Goal: Communication & Community: Answer question/provide support

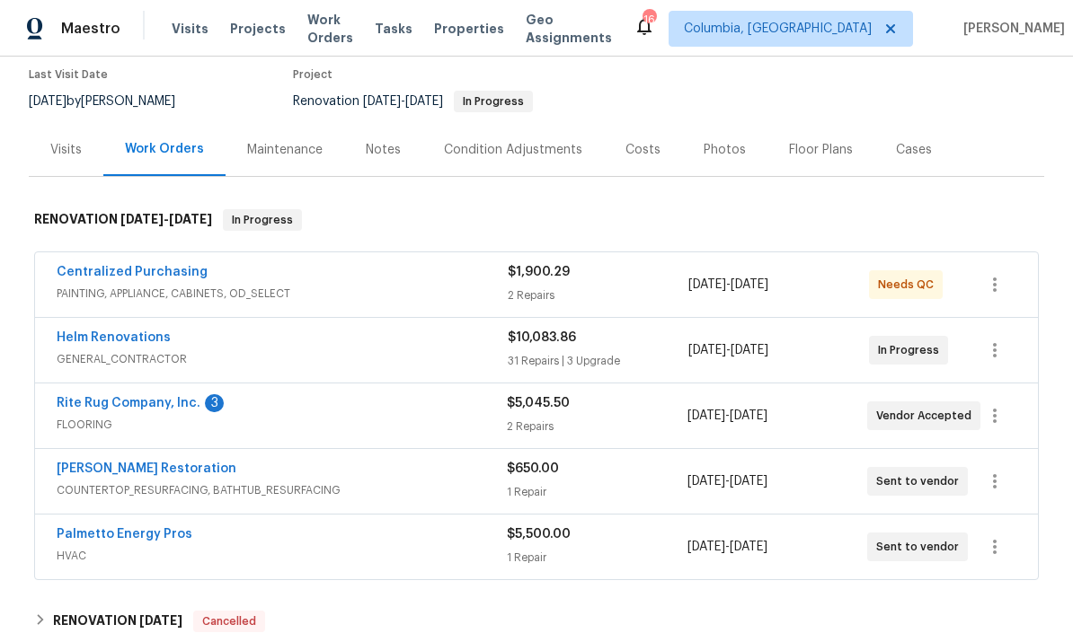
scroll to position [131, 0]
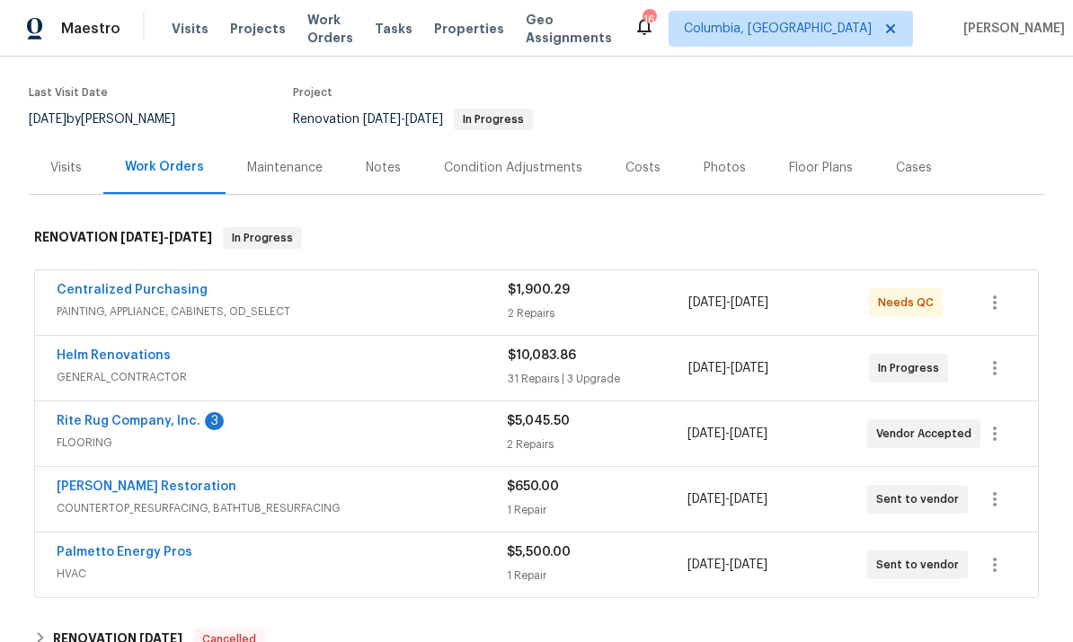
click at [377, 186] on div "Notes" at bounding box center [383, 167] width 78 height 53
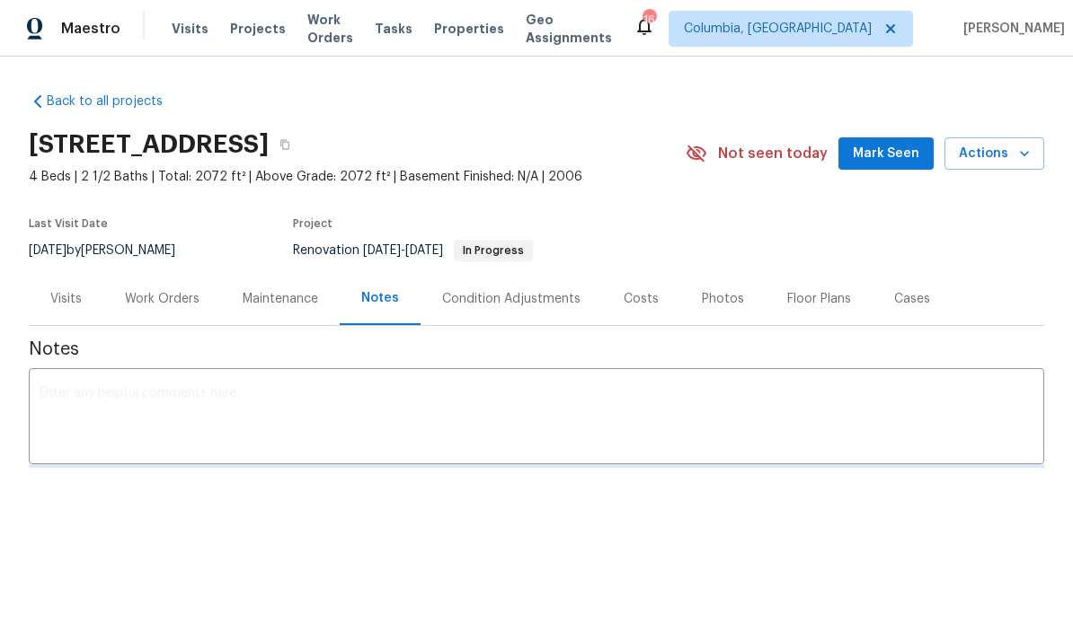
click at [461, 551] on div "Back to all projects [STREET_ADDRESS] 4 Beds | 2 1/2 Baths | Total: 2072 ft² | …" at bounding box center [536, 324] width 1073 height 534
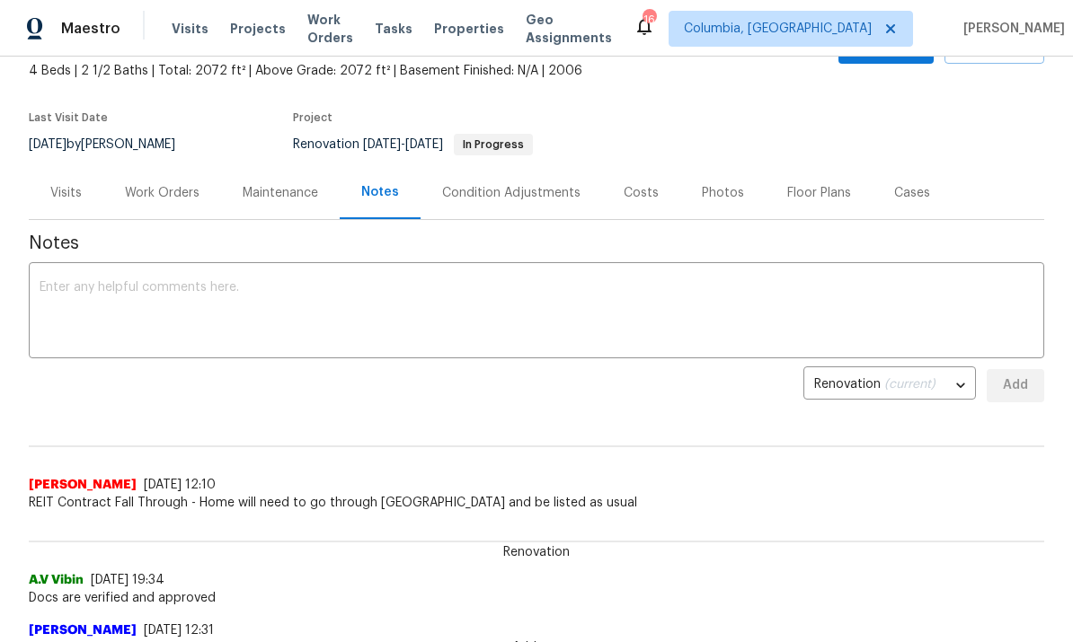
scroll to position [111, 0]
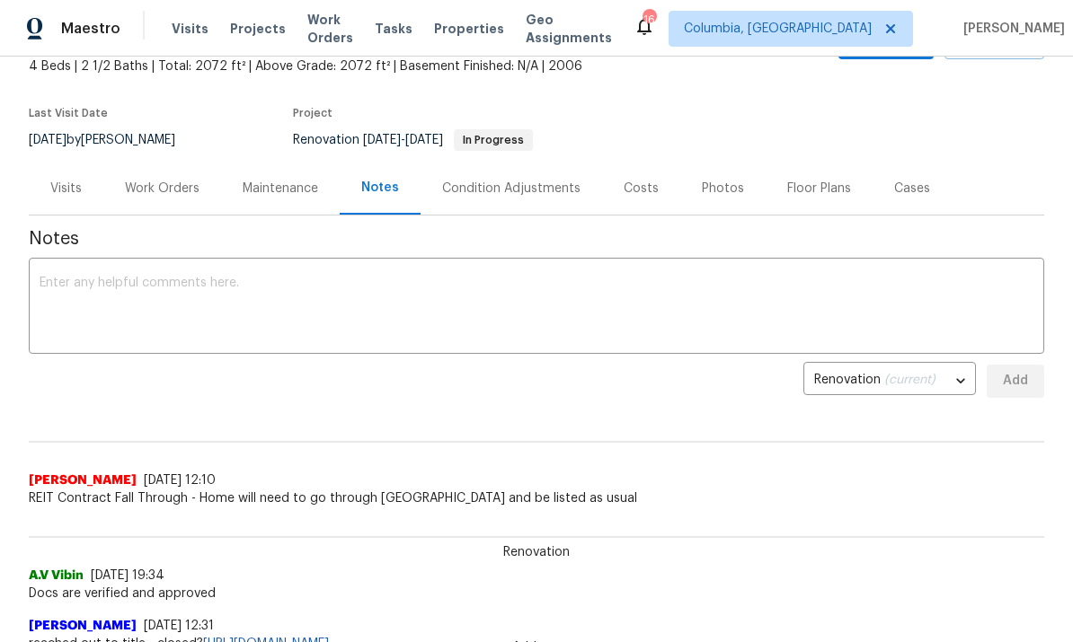
click at [456, 326] on textarea at bounding box center [537, 308] width 994 height 63
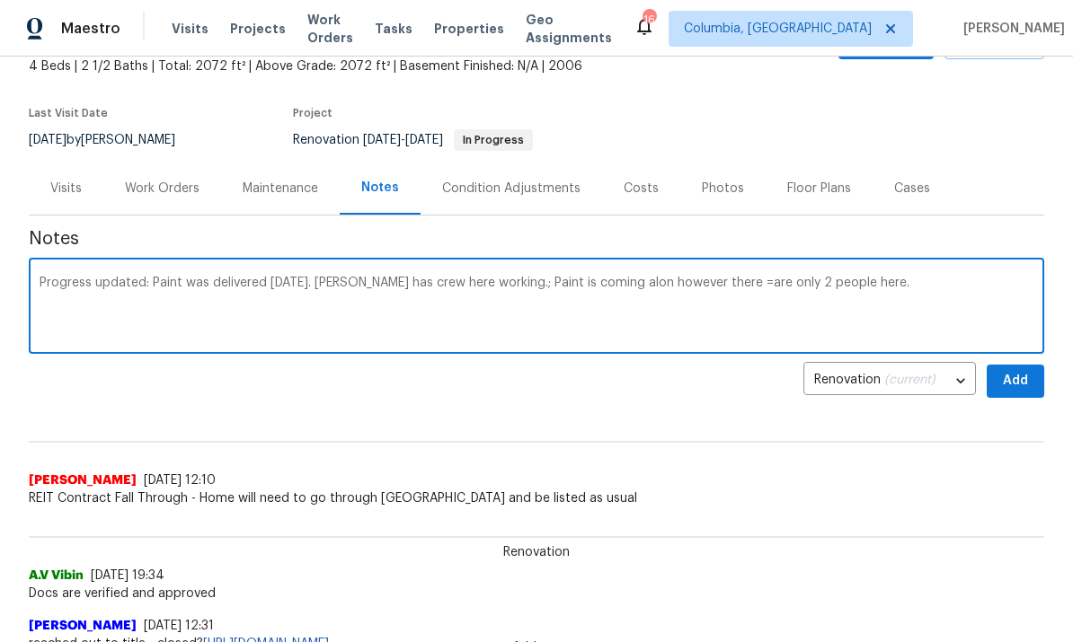
type textarea "Progress updated: Paint was delivered [DATE]. [PERSON_NAME] has crew here worki…"
click at [154, 200] on div "Work Orders" at bounding box center [162, 188] width 118 height 53
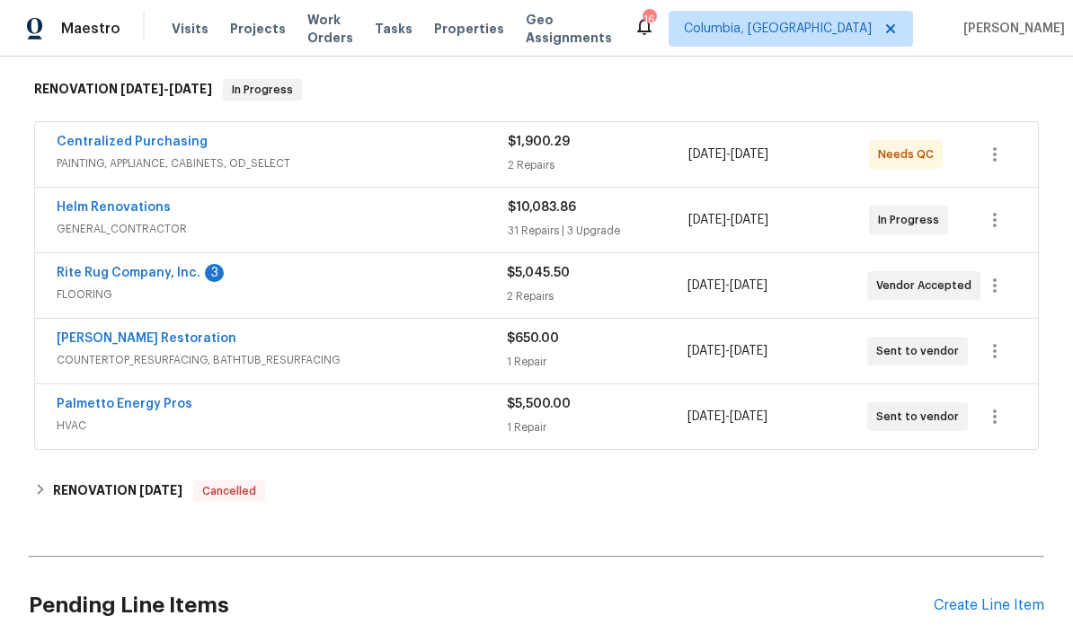
scroll to position [279, 0]
click at [144, 408] on link "Palmetto Energy Pros" at bounding box center [125, 405] width 136 height 13
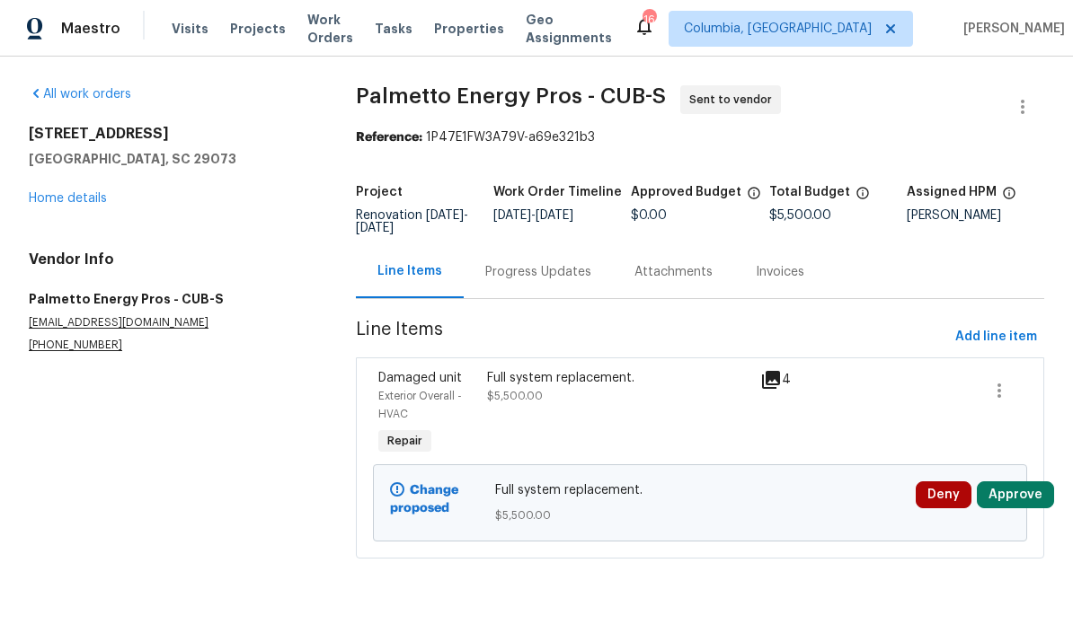
click at [532, 270] on div "Progress Updates" at bounding box center [538, 272] width 106 height 18
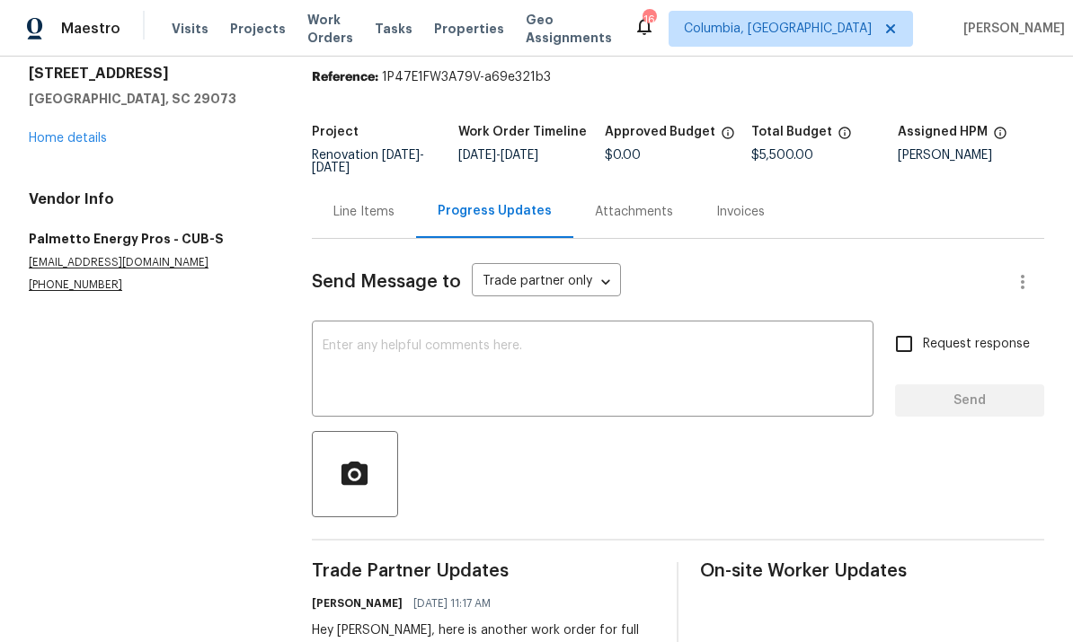
scroll to position [59, 0]
click at [739, 341] on textarea at bounding box center [593, 372] width 540 height 63
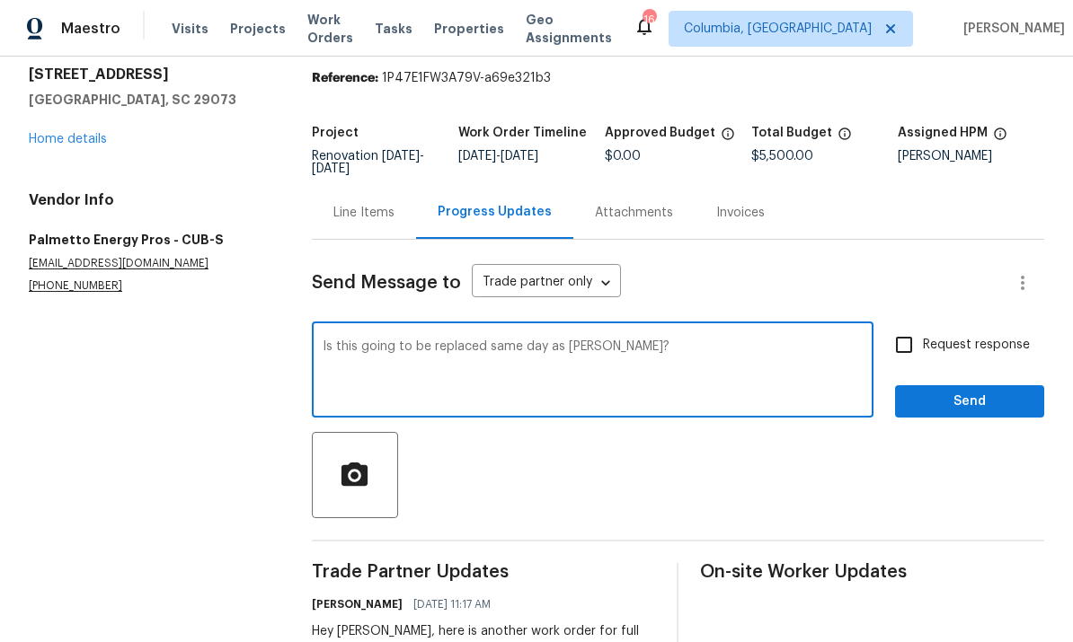
type textarea "Is this going to be replaced same day as [PERSON_NAME]?"
click at [973, 408] on span "Send" at bounding box center [969, 402] width 120 height 22
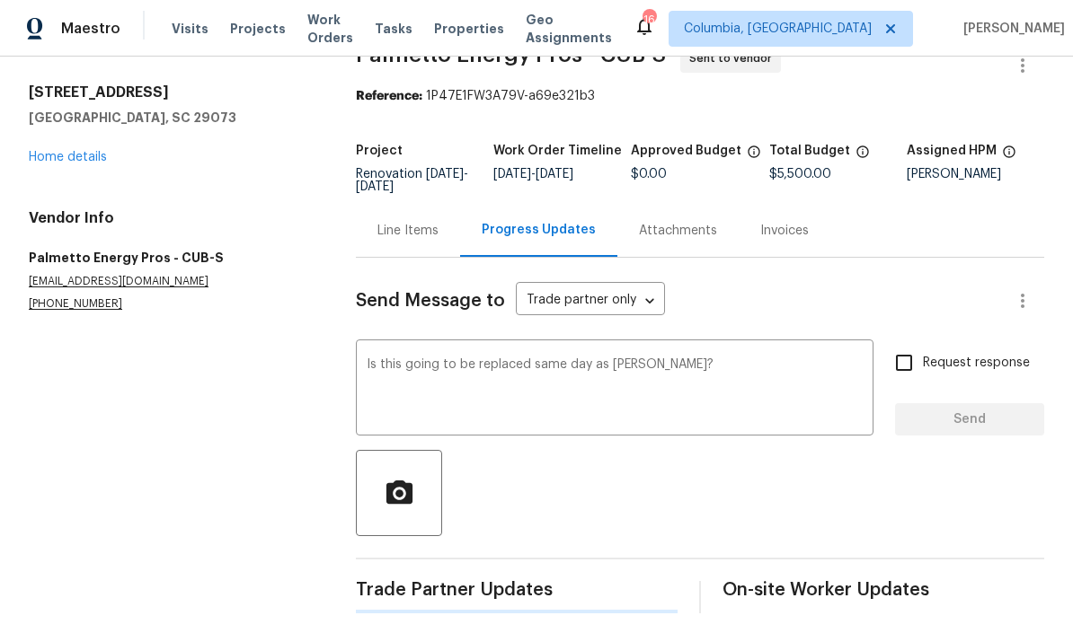
scroll to position [0, 0]
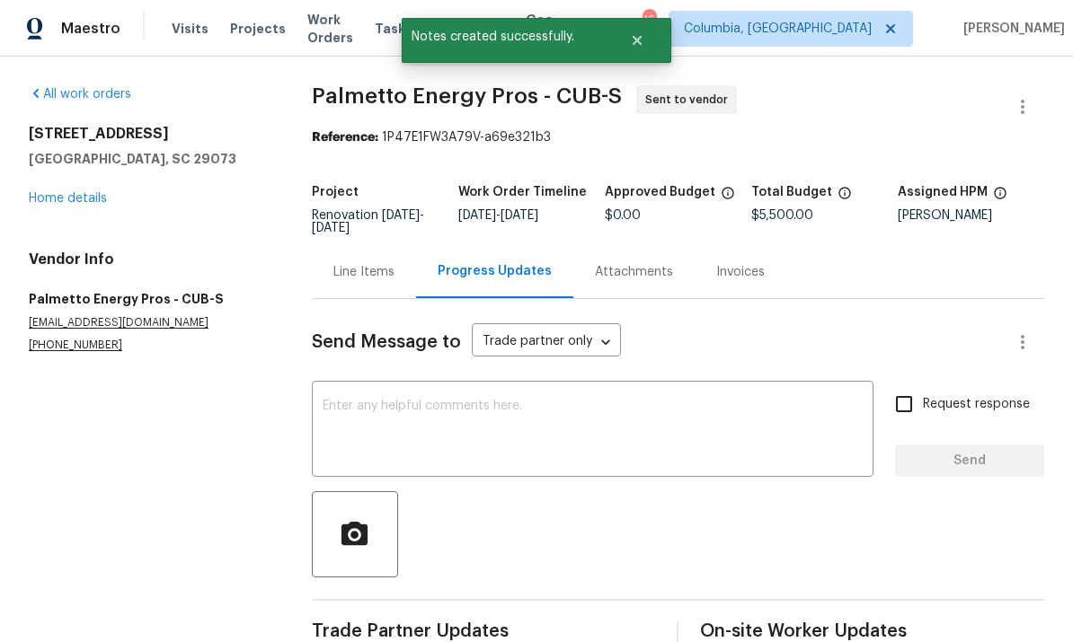
click at [80, 194] on link "Home details" at bounding box center [68, 198] width 78 height 13
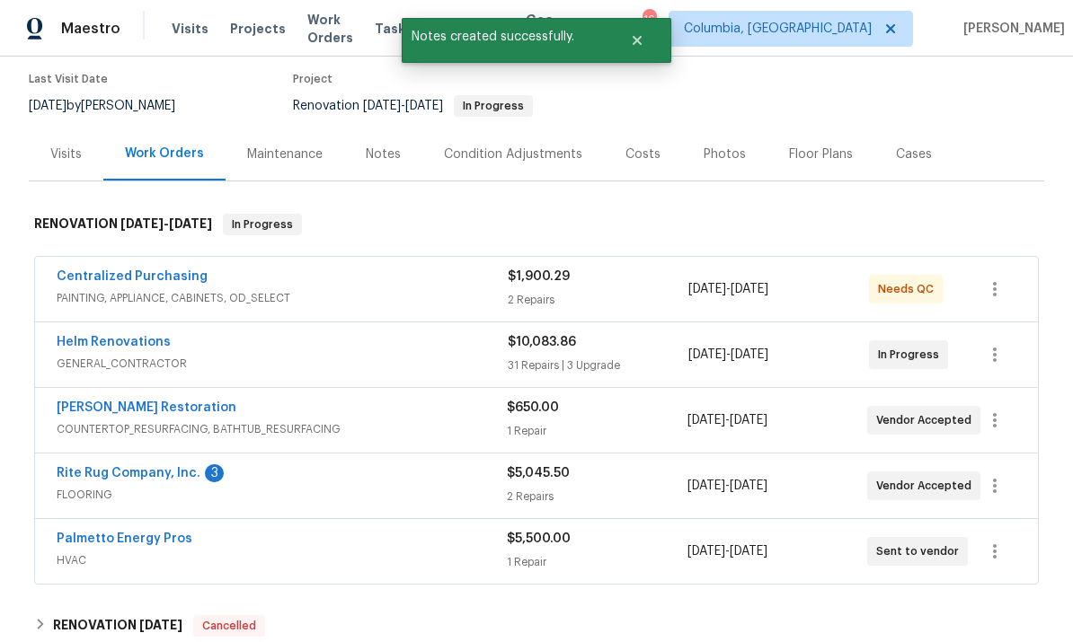
scroll to position [130, 0]
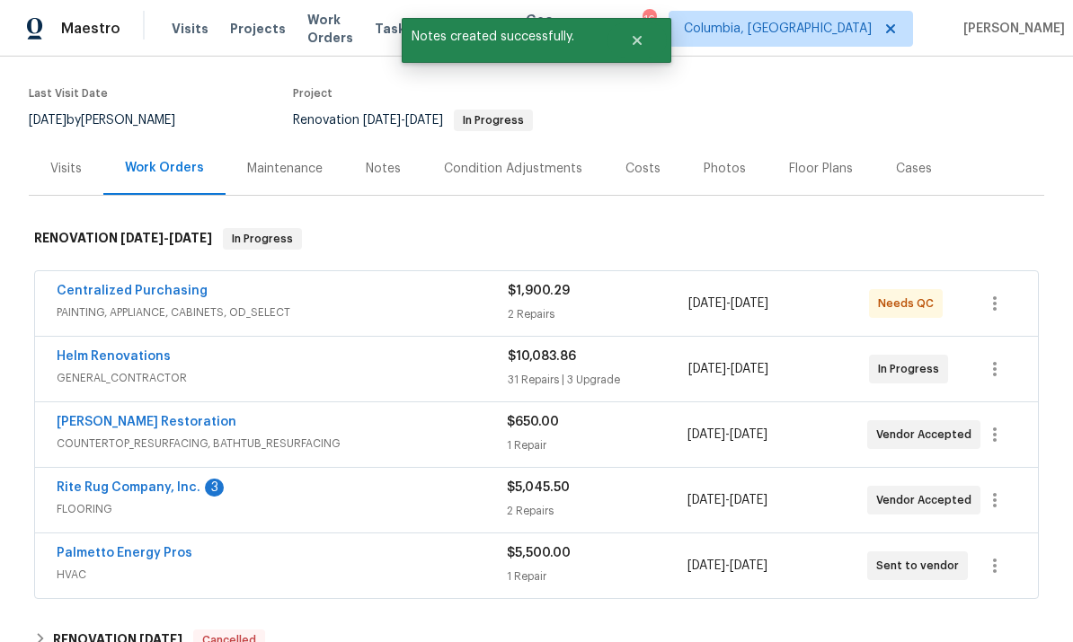
click at [179, 493] on link "Rite Rug Company, Inc." at bounding box center [129, 488] width 144 height 13
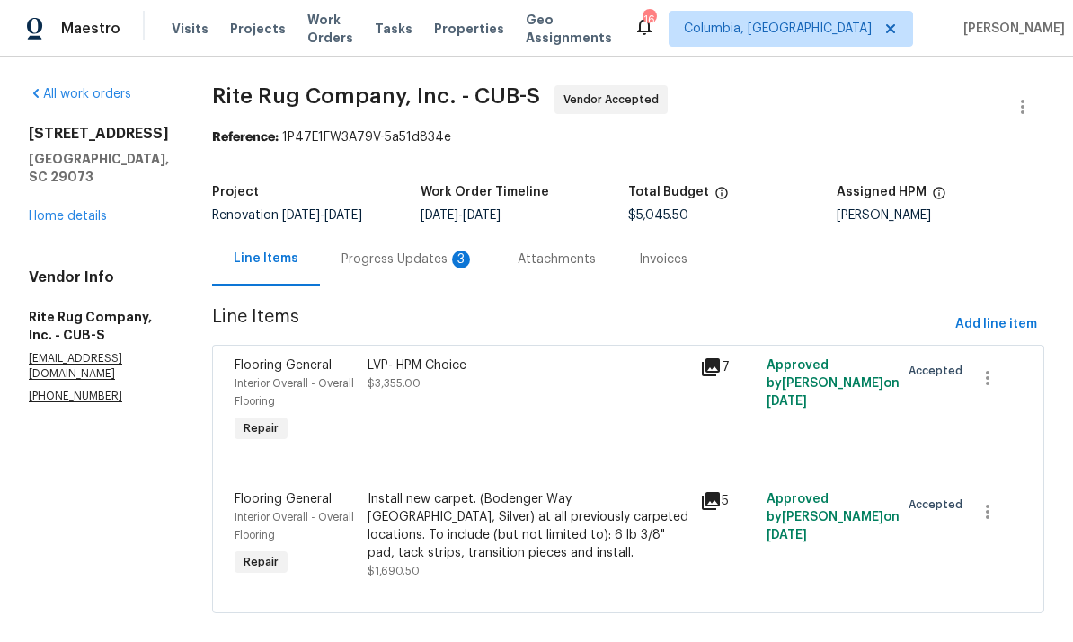
click at [403, 264] on div "Progress Updates 3" at bounding box center [407, 260] width 133 height 18
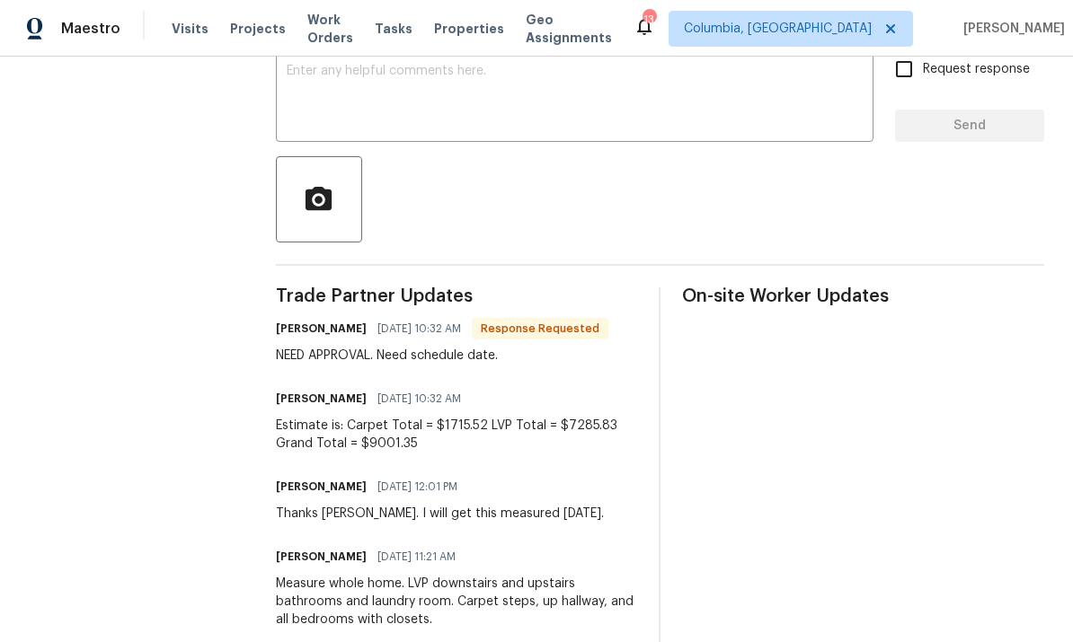
scroll to position [329, 0]
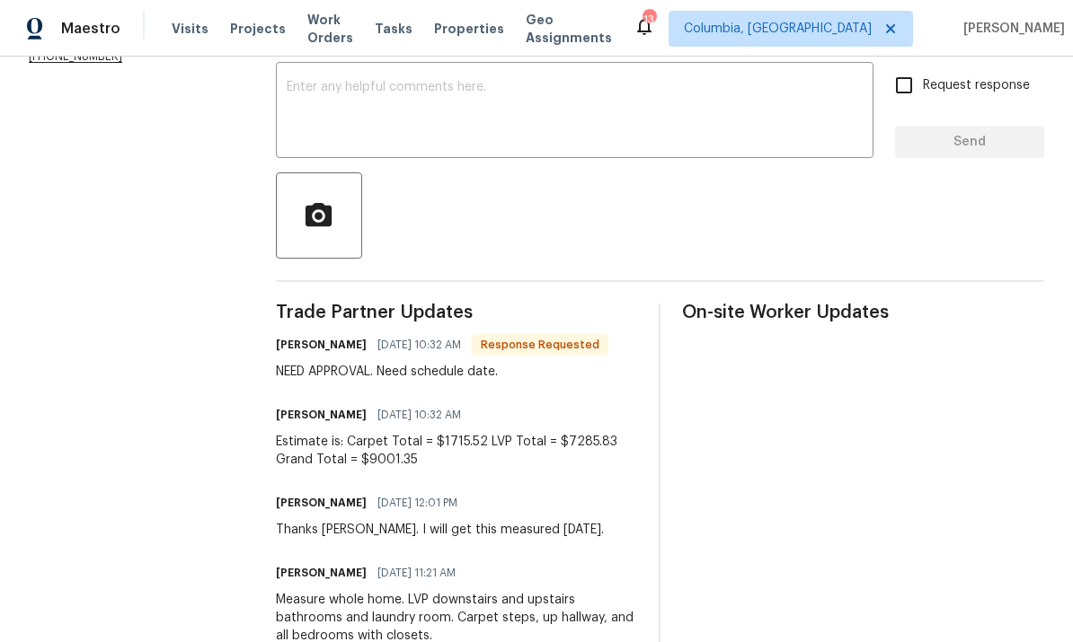
click at [518, 121] on textarea at bounding box center [575, 112] width 576 height 63
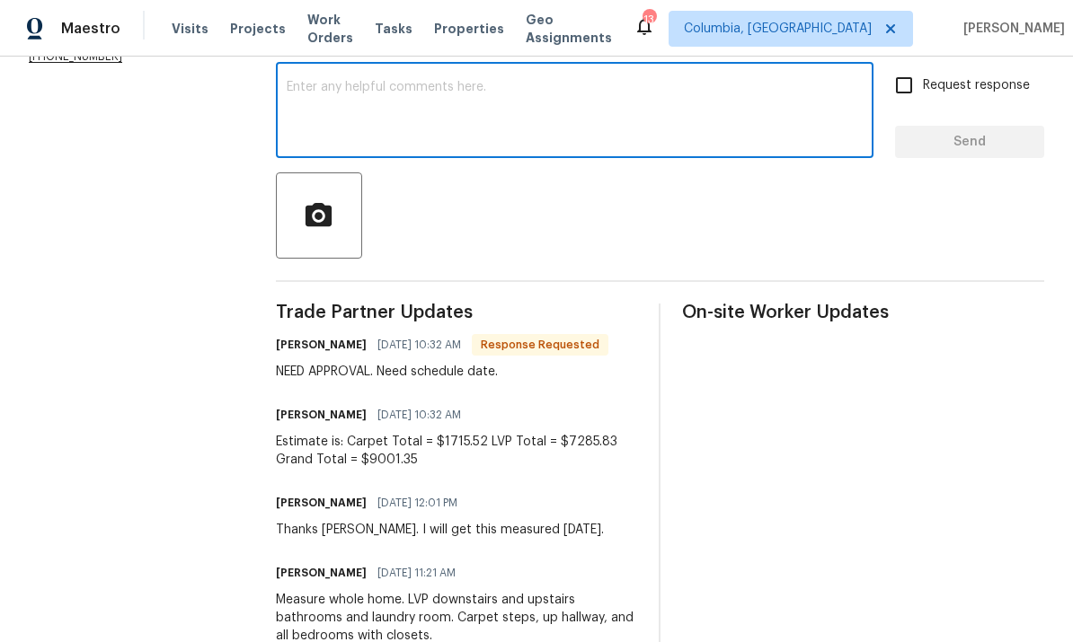
scroll to position [306, 0]
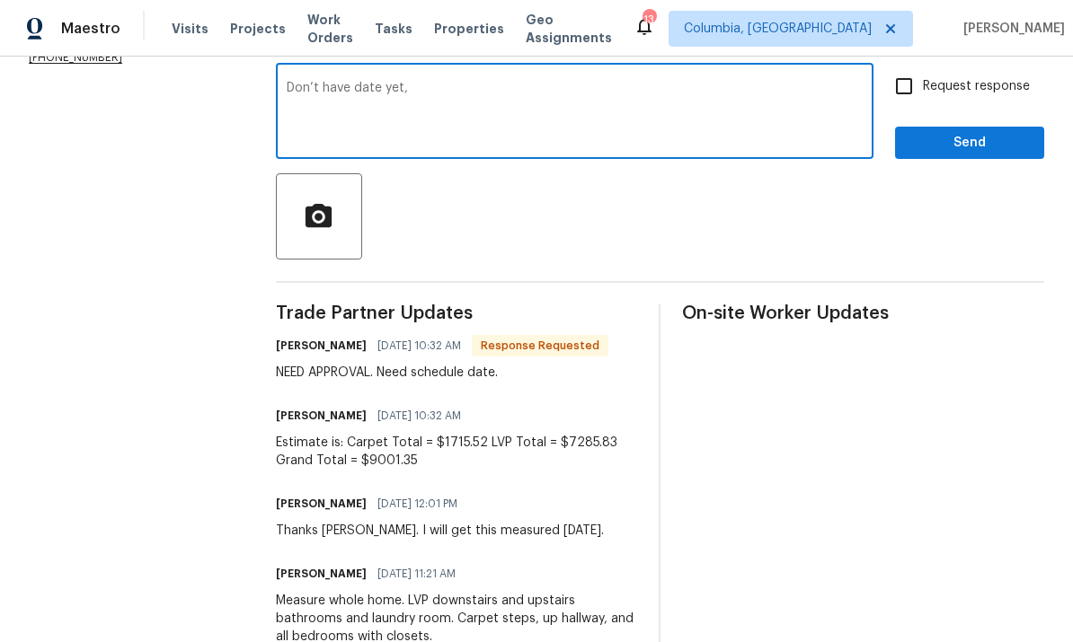
type textarea "Don’t have date yet,"
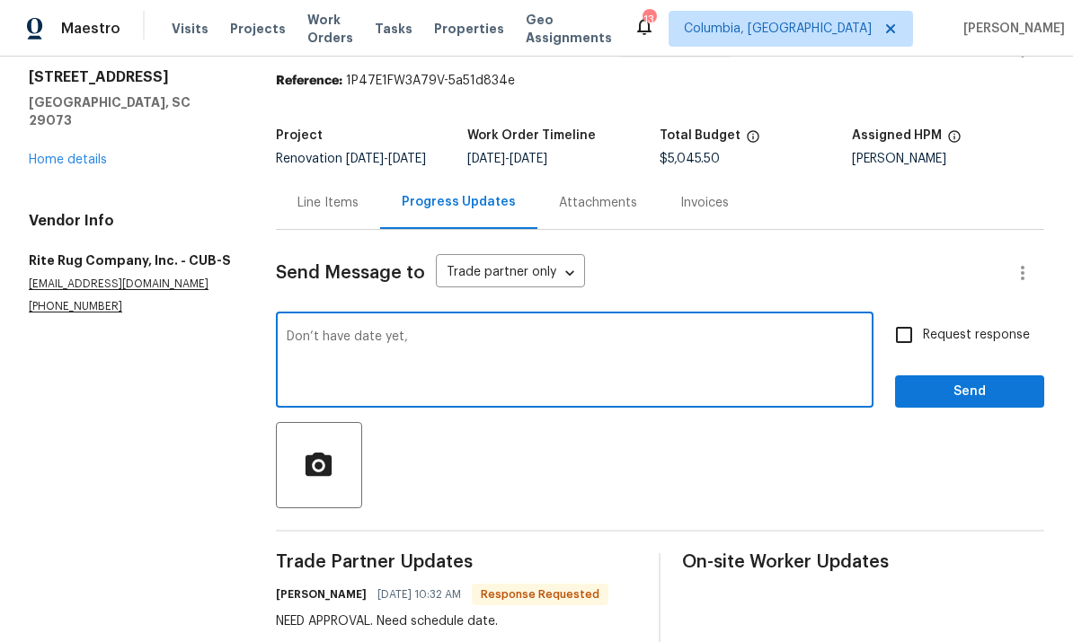
scroll to position [61, 0]
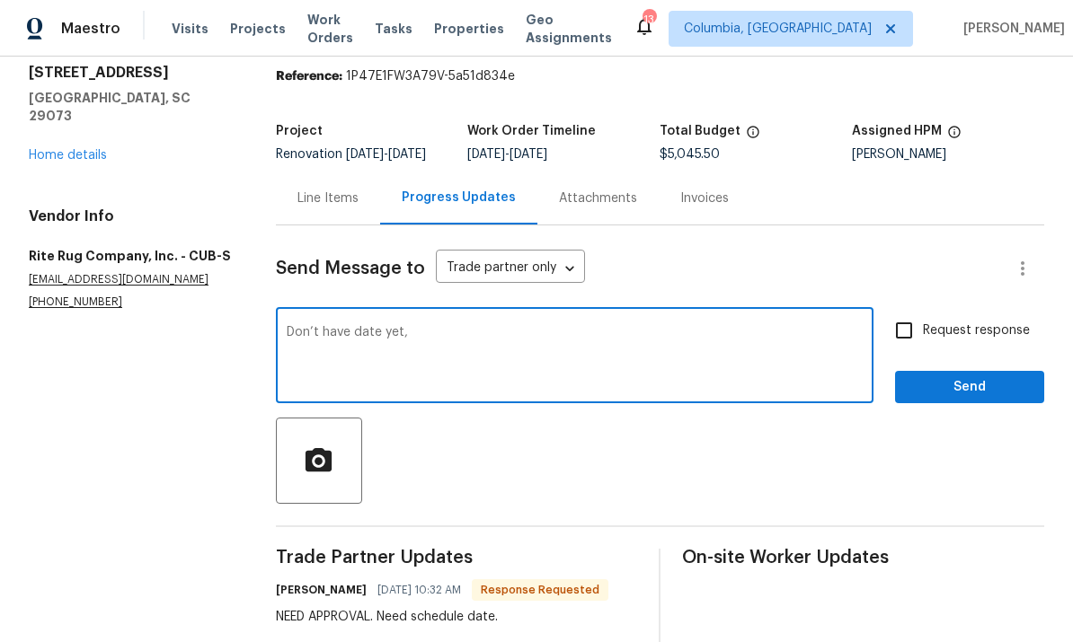
click at [322, 208] on div "Line Items" at bounding box center [327, 199] width 61 height 18
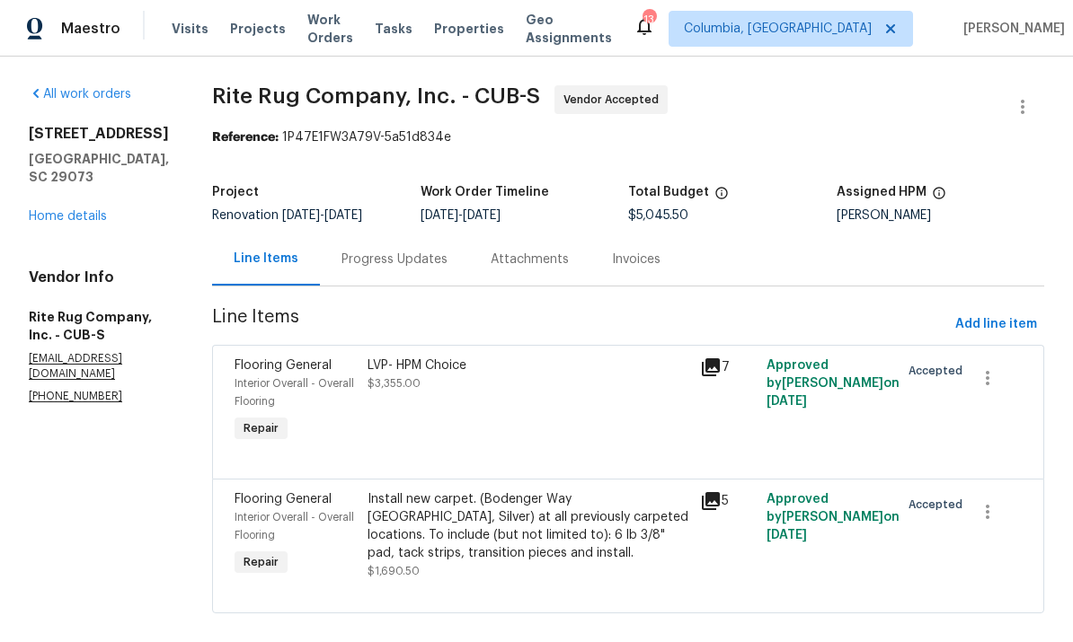
click at [53, 210] on link "Home details" at bounding box center [68, 216] width 78 height 13
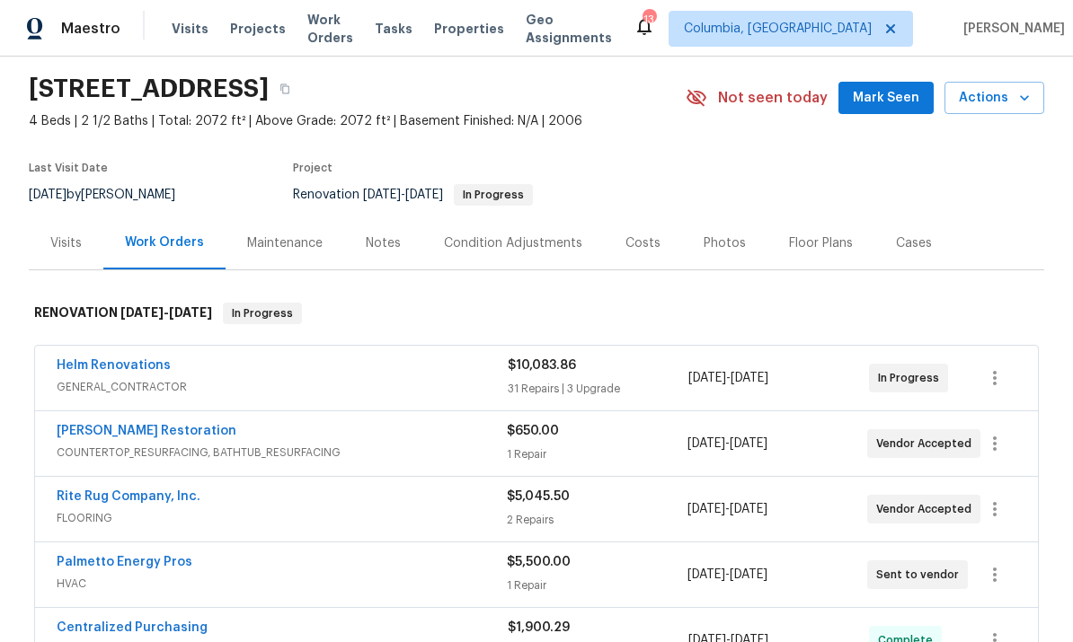
scroll to position [56, 0]
click at [374, 242] on div "Notes" at bounding box center [383, 244] width 35 height 18
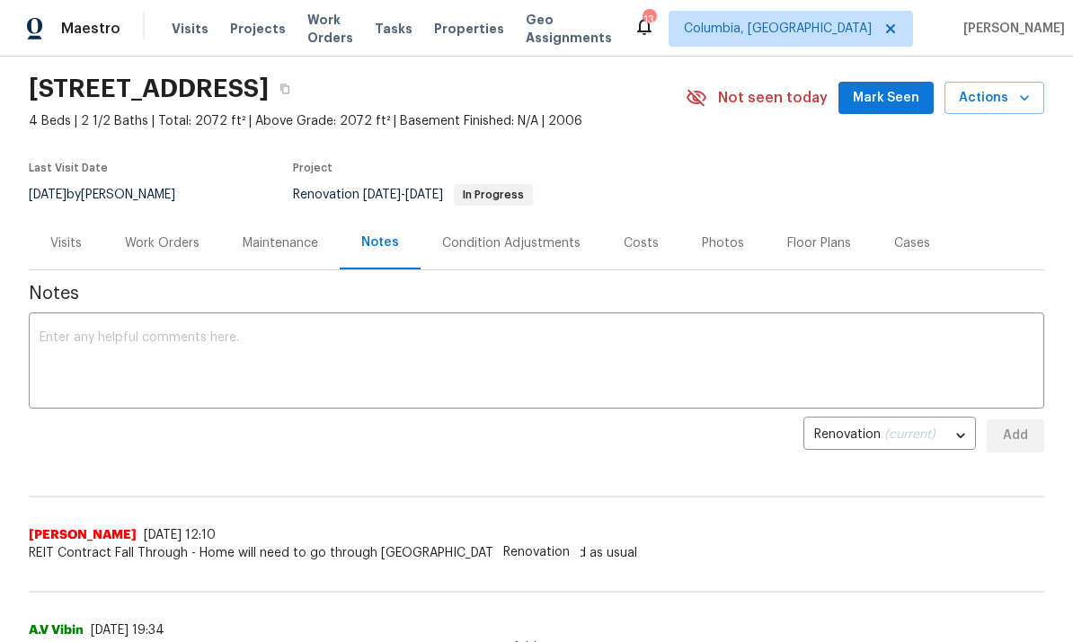
click at [384, 360] on textarea at bounding box center [537, 363] width 994 height 63
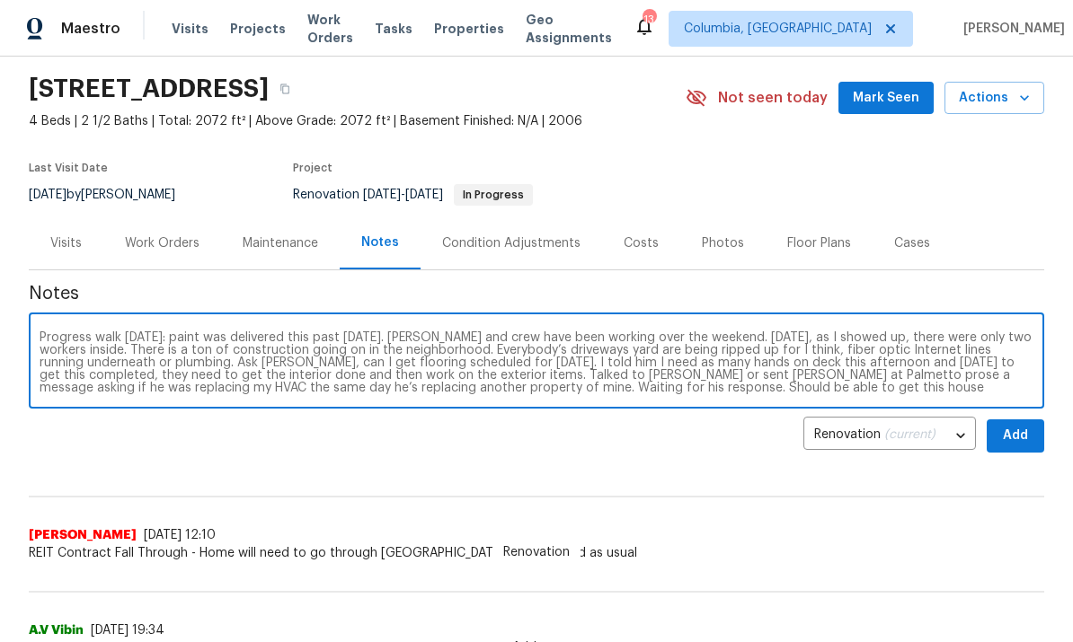
type textarea "Progress walk [DATE]: paint was delivered this past [DATE]. [PERSON_NAME] and c…"
click at [1021, 430] on span "Add" at bounding box center [1015, 436] width 29 height 22
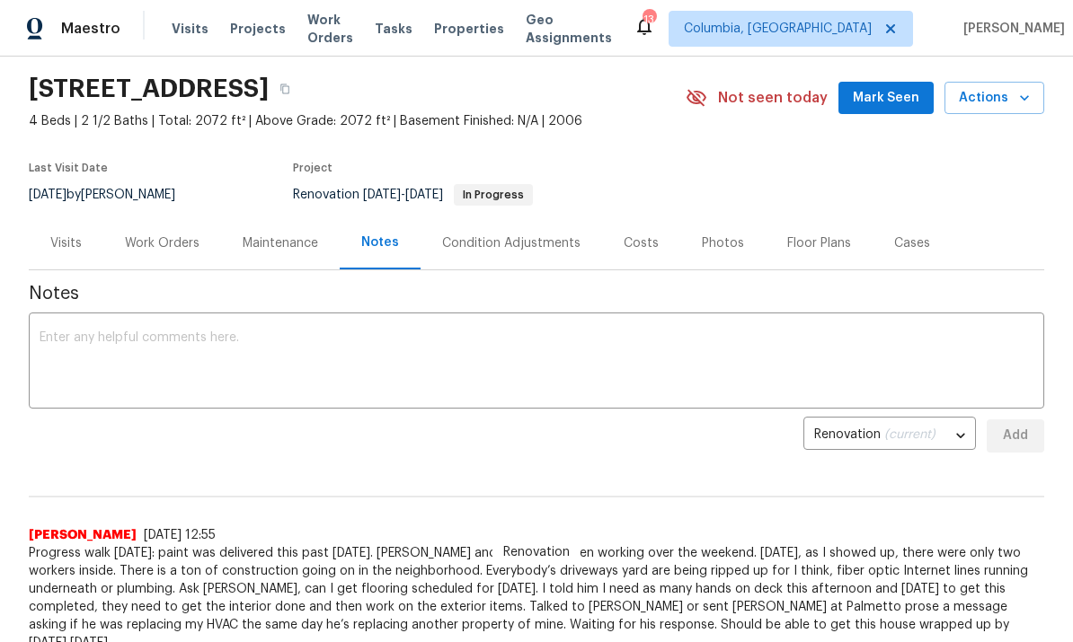
click at [173, 251] on div "Work Orders" at bounding box center [162, 244] width 75 height 18
